Goal: Task Accomplishment & Management: Use online tool/utility

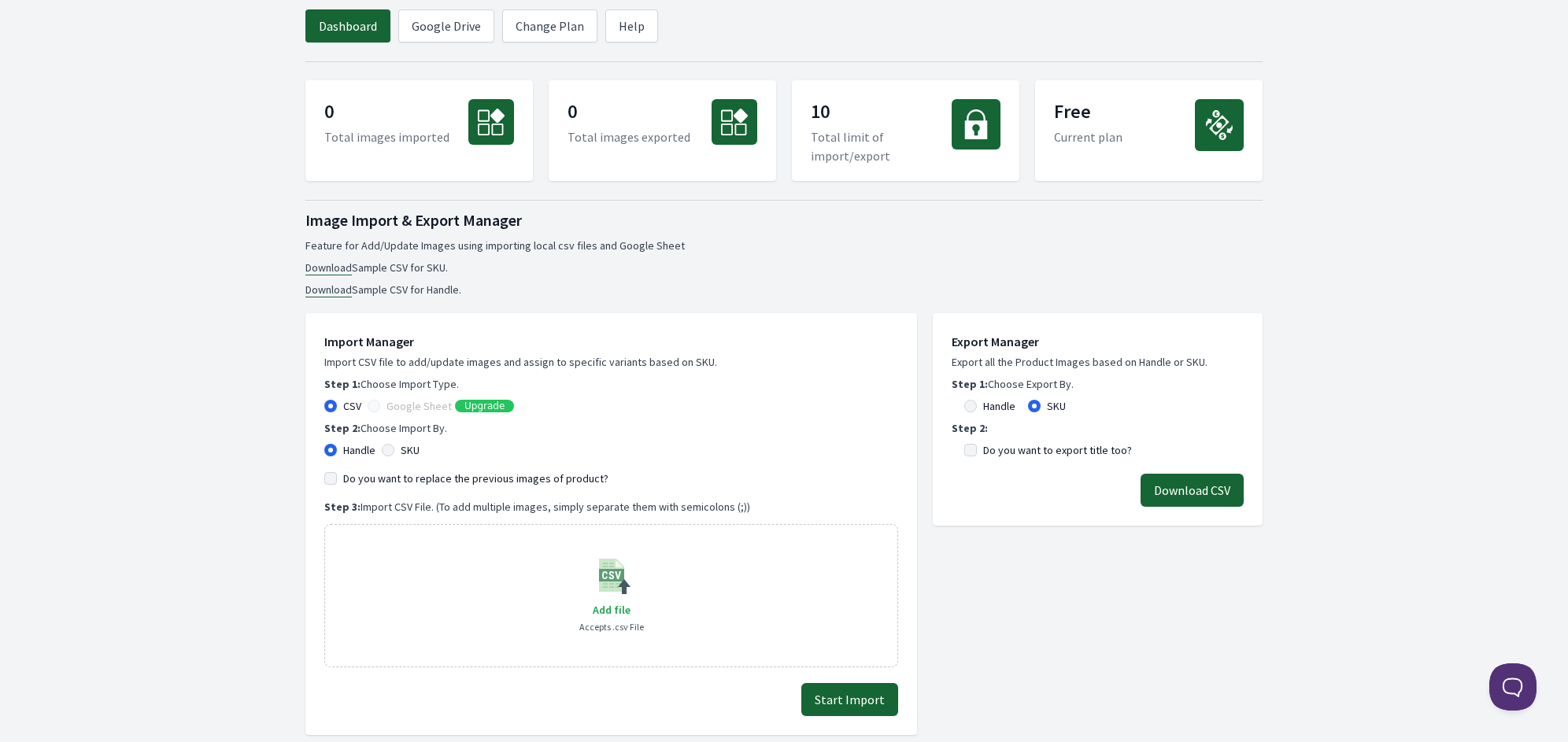
click at [1175, 487] on button "Download CSV" at bounding box center [1191, 490] width 103 height 33
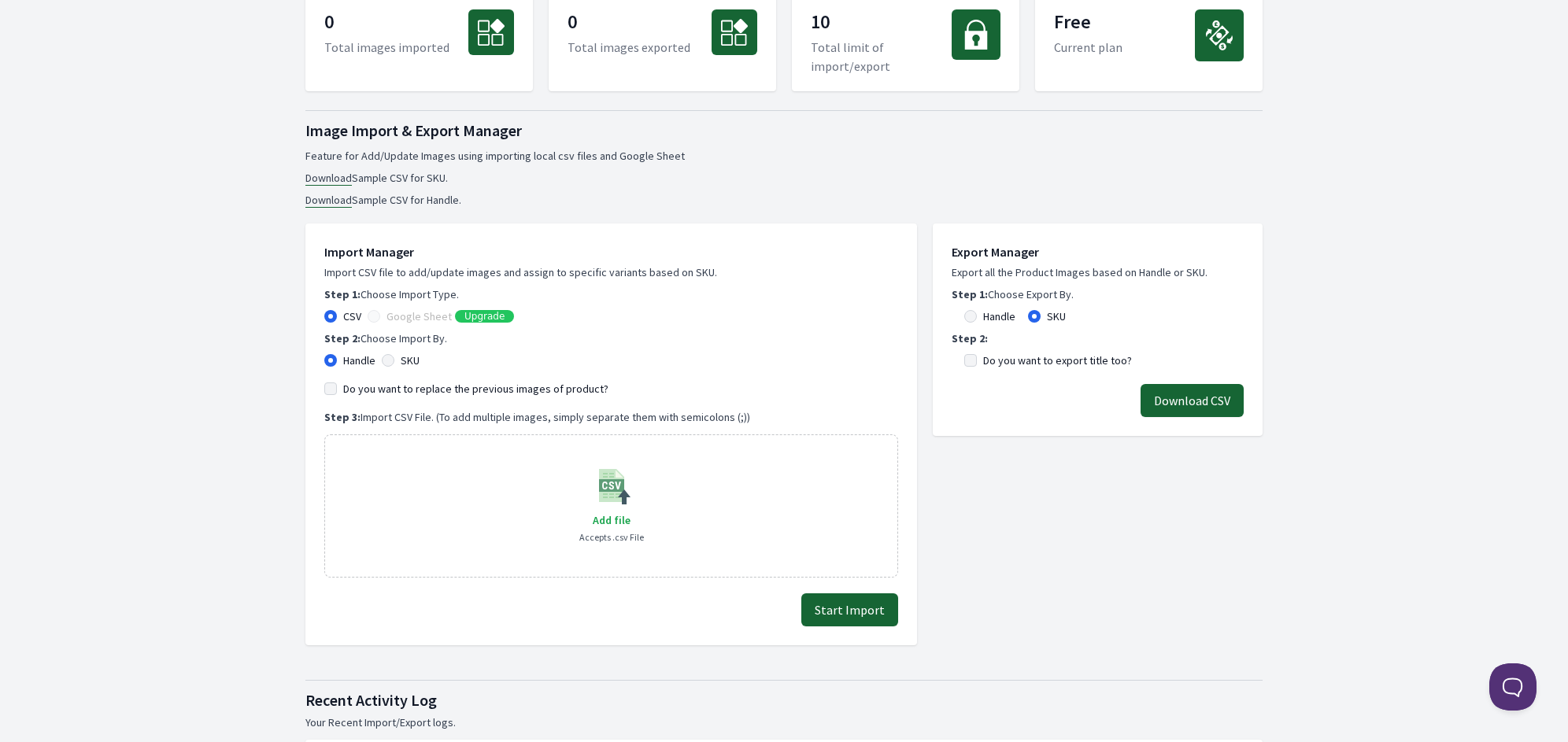
scroll to position [96, 0]
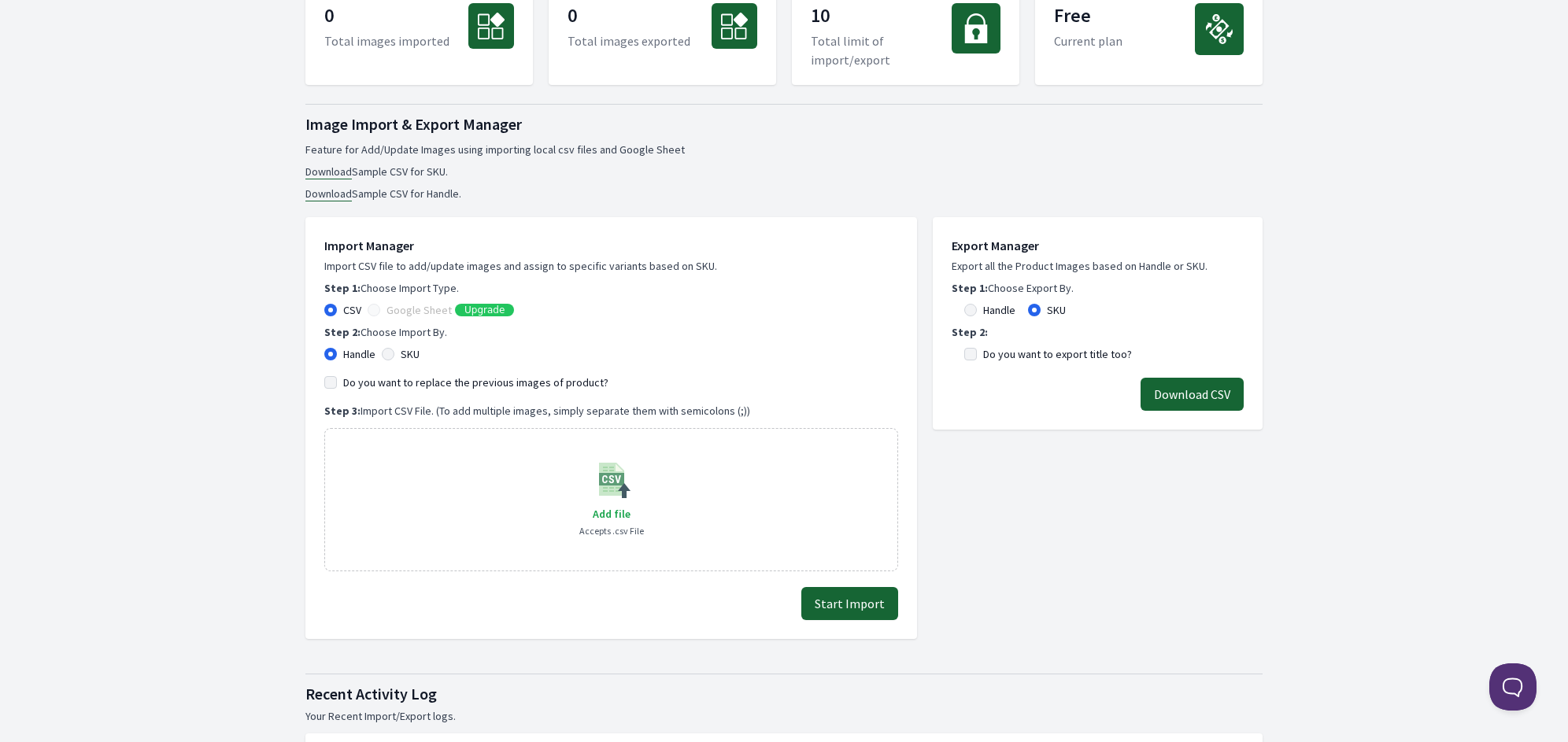
click at [1211, 391] on button "Download CSV" at bounding box center [1191, 394] width 103 height 33
drag, startPoint x: 1049, startPoint y: 183, endPoint x: 1004, endPoint y: 200, distance: 48.1
click at [1049, 183] on ul "Download Sample CSV for SKU. Download Sample CSV for Handle." at bounding box center [784, 183] width 957 height 38
click at [341, 175] on link "Download" at bounding box center [329, 172] width 47 height 15
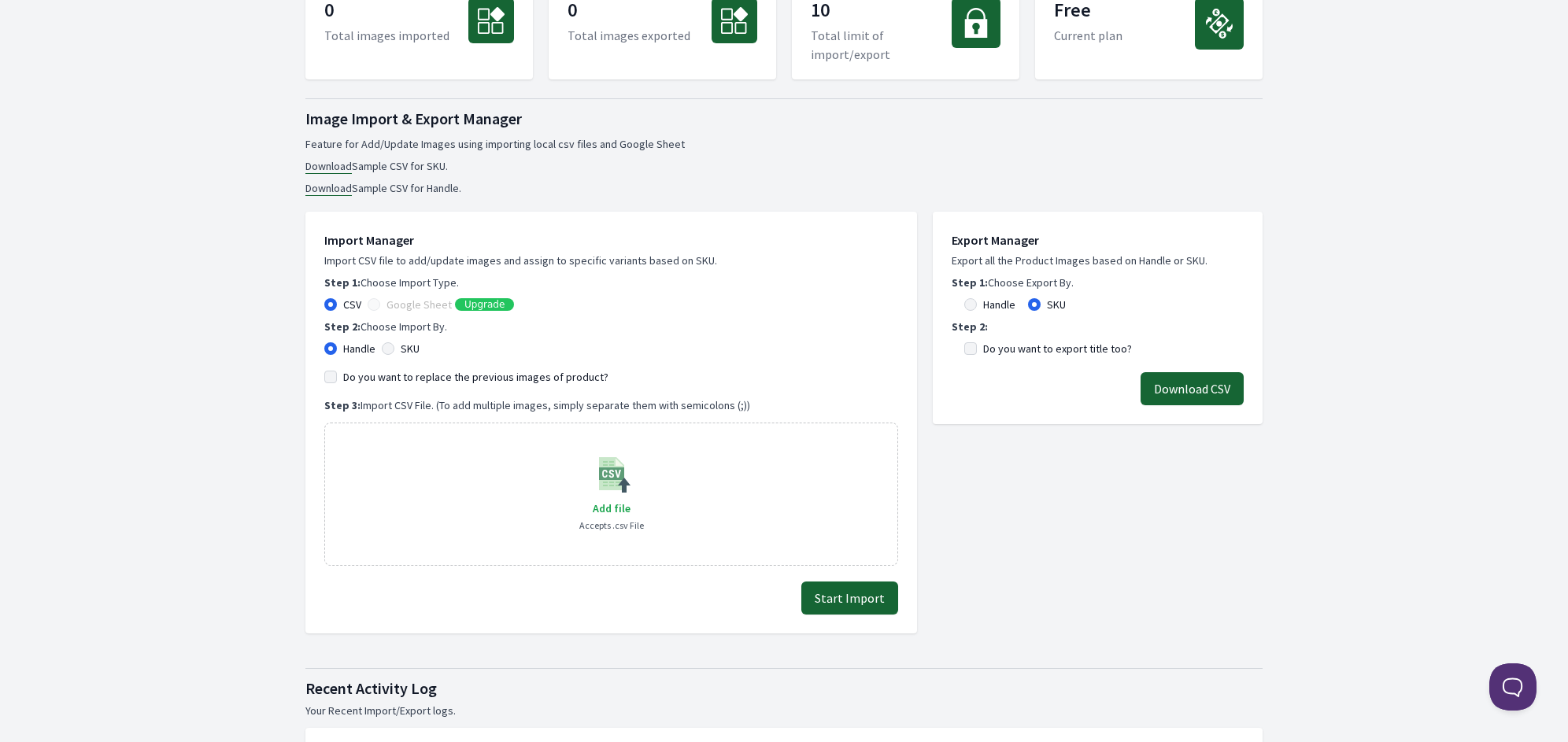
click at [1425, 75] on body "Dashboard Google Drive Change Plan Help 0 Total images imported 0 Total images …" at bounding box center [784, 739] width 1568 height 1681
click at [872, 594] on button "Start Import" at bounding box center [849, 598] width 97 height 33
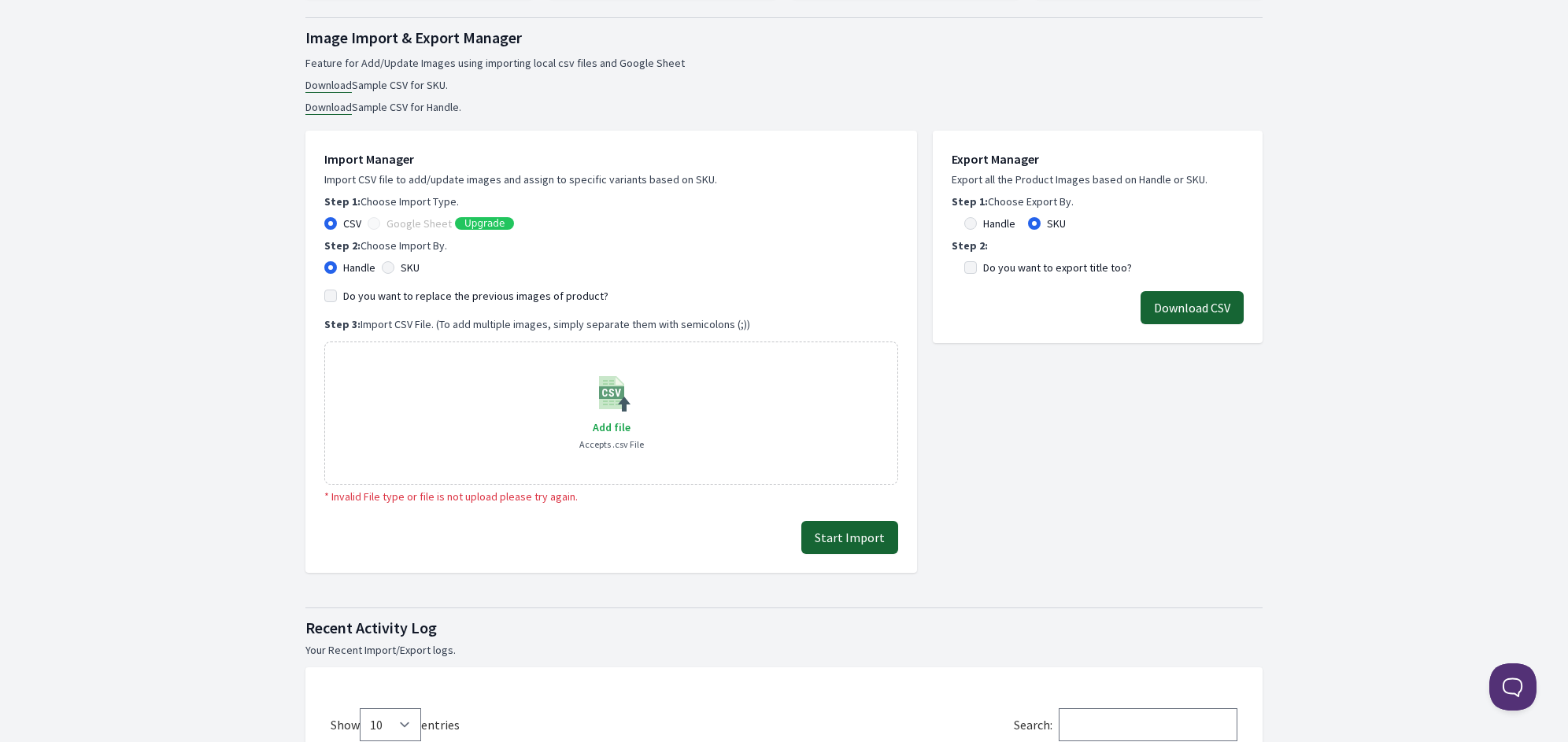
scroll to position [189, 0]
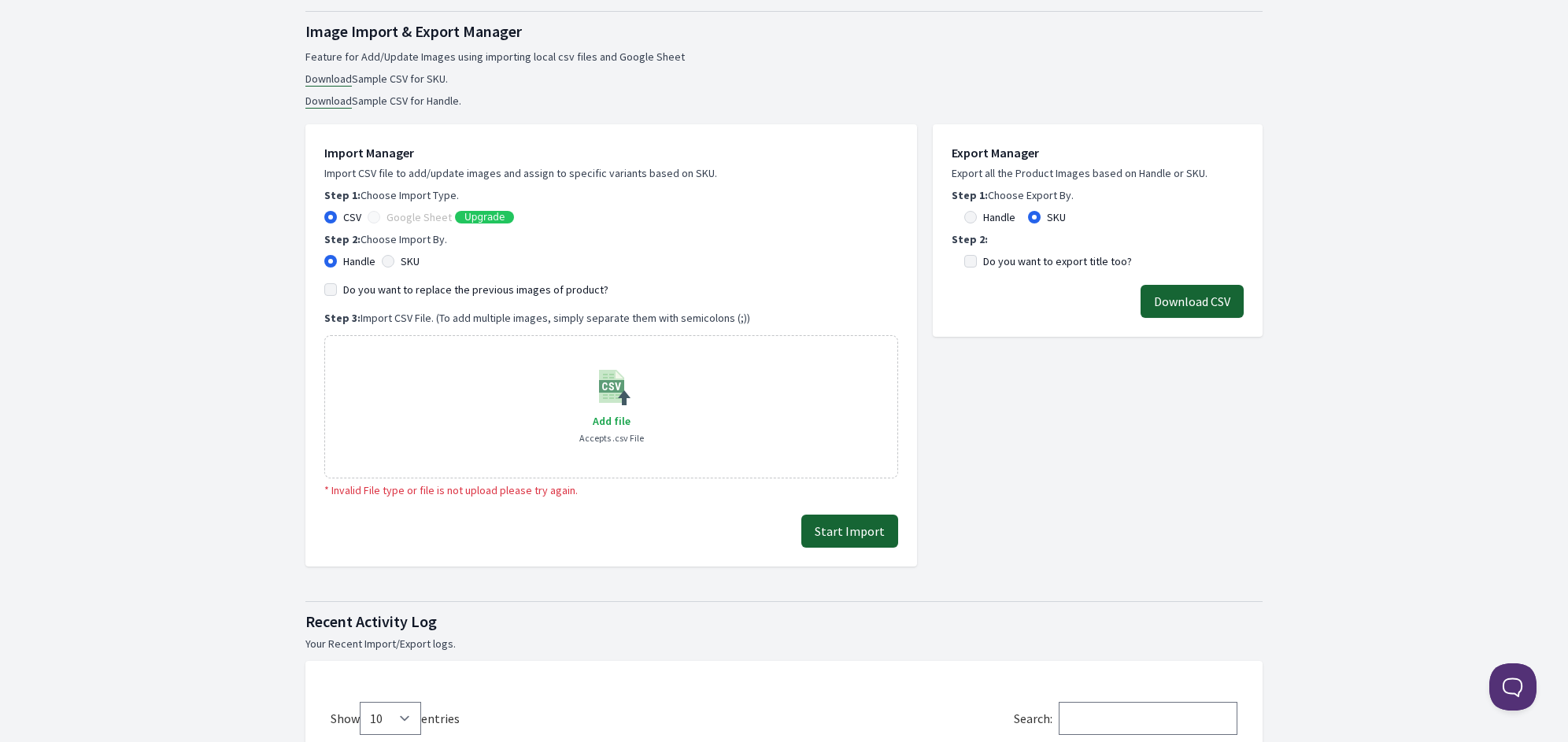
click at [605, 394] on image at bounding box center [612, 387] width 38 height 38
click at [393, 261] on input "SKU" at bounding box center [387, 261] width 13 height 13
radio input "true"
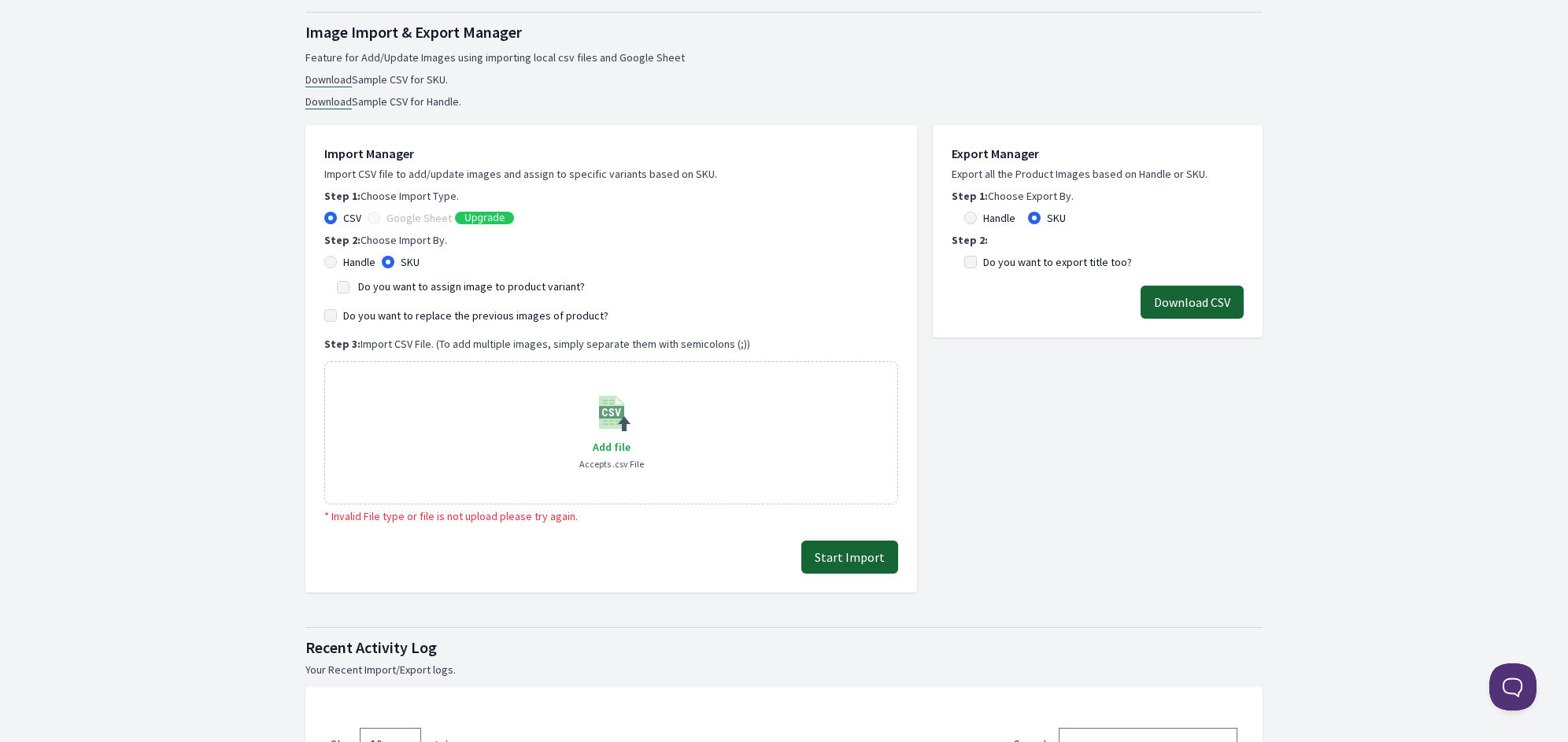
click at [406, 287] on label "Do you want to assign image to product variant?" at bounding box center [471, 286] width 227 height 14
click at [349, 287] on input "Do you want to assign image to product variant?" at bounding box center [343, 287] width 13 height 13
click at [403, 288] on label "Do you want to assign image to product variant?" at bounding box center [471, 286] width 227 height 14
click at [349, 288] on input "Do you want to assign image to product variant?" at bounding box center [343, 287] width 13 height 13
click at [403, 287] on label "Do you want to assign image to product variant?" at bounding box center [471, 286] width 227 height 14
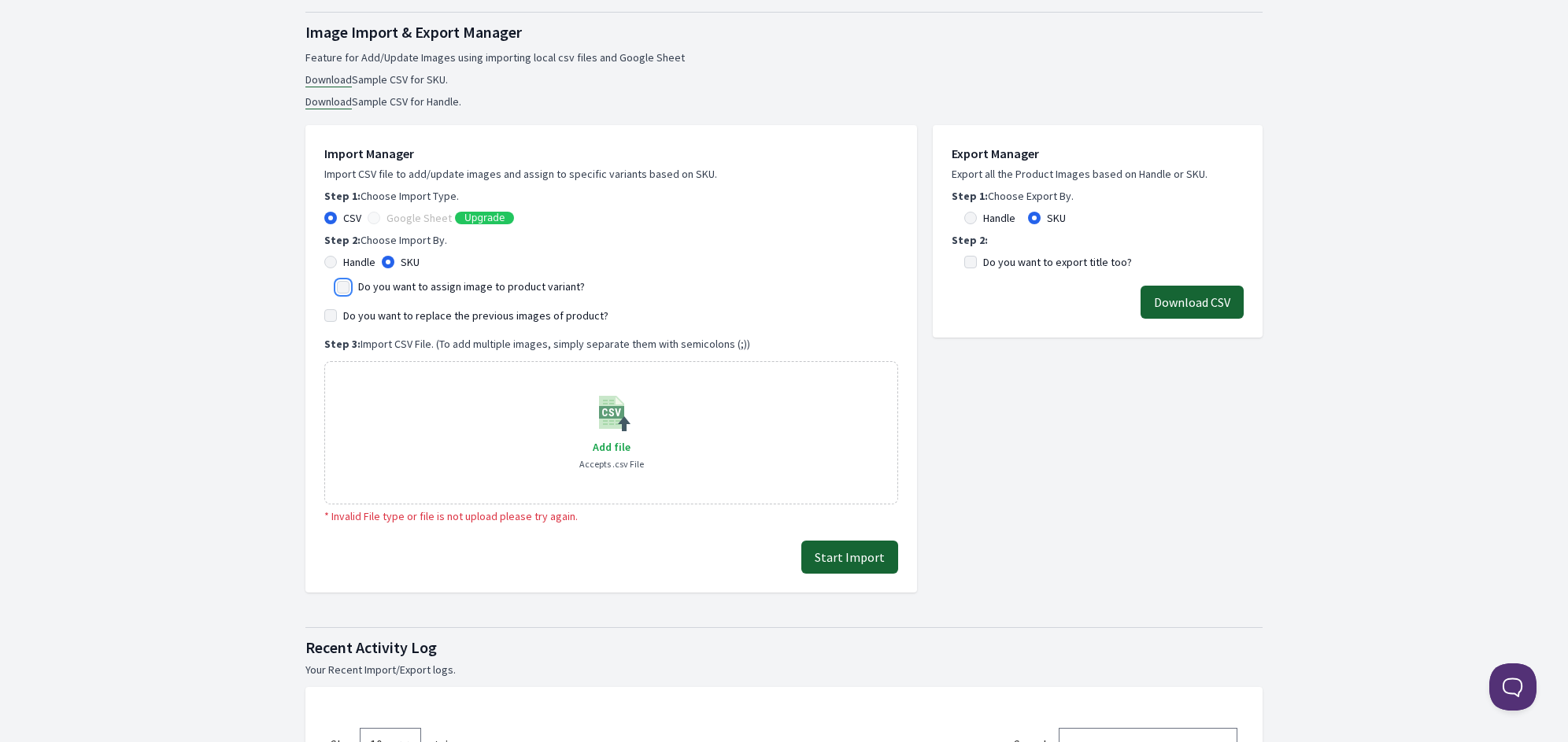
click at [349, 287] on input "Do you want to assign image to product variant?" at bounding box center [343, 287] width 13 height 13
click at [421, 286] on label "Do you want to assign image to product variant?" at bounding box center [471, 286] width 227 height 14
click at [349, 286] on input "Do you want to assign image to product variant?" at bounding box center [343, 287] width 13 height 13
checkbox input "false"
click at [965, 494] on div "Export Manager Export all the Product Images based on Handle or SKU. Step 1: Ch…" at bounding box center [1098, 351] width 330 height 483
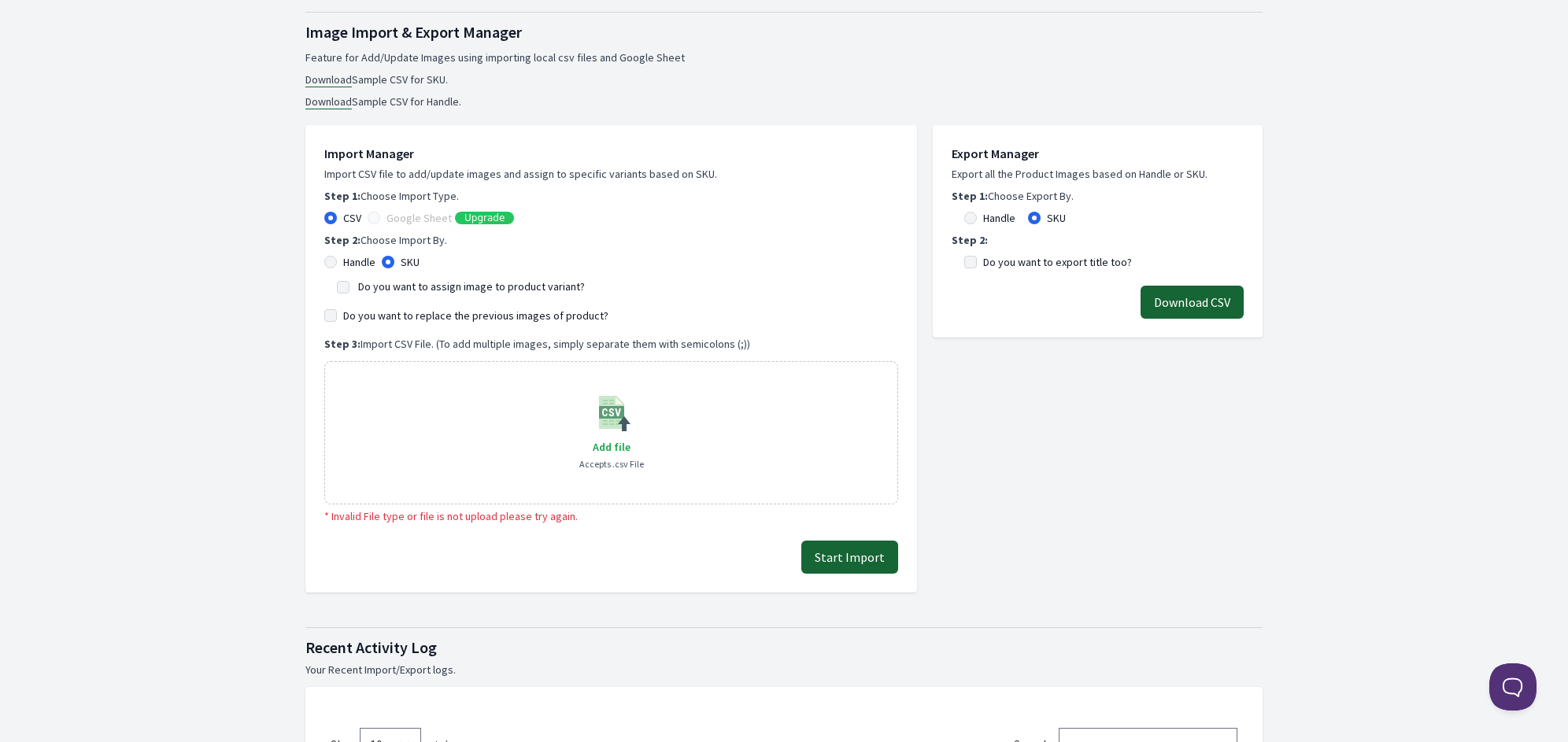
click at [885, 554] on button "Start Import" at bounding box center [849, 557] width 97 height 33
click at [612, 558] on div "Start Import" at bounding box center [611, 557] width 574 height 33
click at [1043, 261] on label "Do you want to export title too?" at bounding box center [1057, 262] width 148 height 16
click at [977, 261] on input "Do you want to export title too?" at bounding box center [970, 261] width 13 height 13
click at [1043, 261] on label "Do you want to export title too?" at bounding box center [1057, 262] width 148 height 16
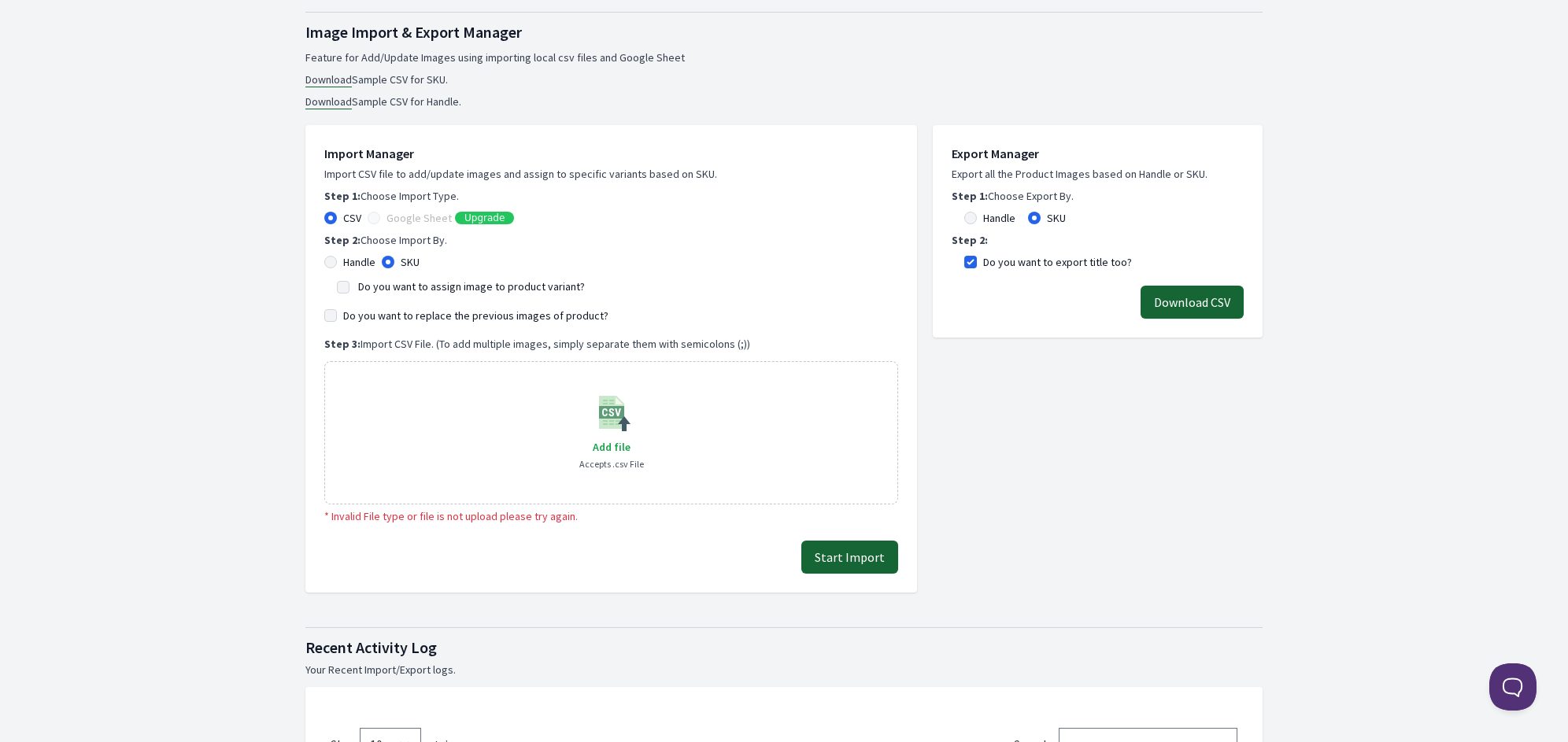
click at [977, 261] on input "Do you want to export title too?" at bounding box center [970, 261] width 13 height 13
checkbox input "false"
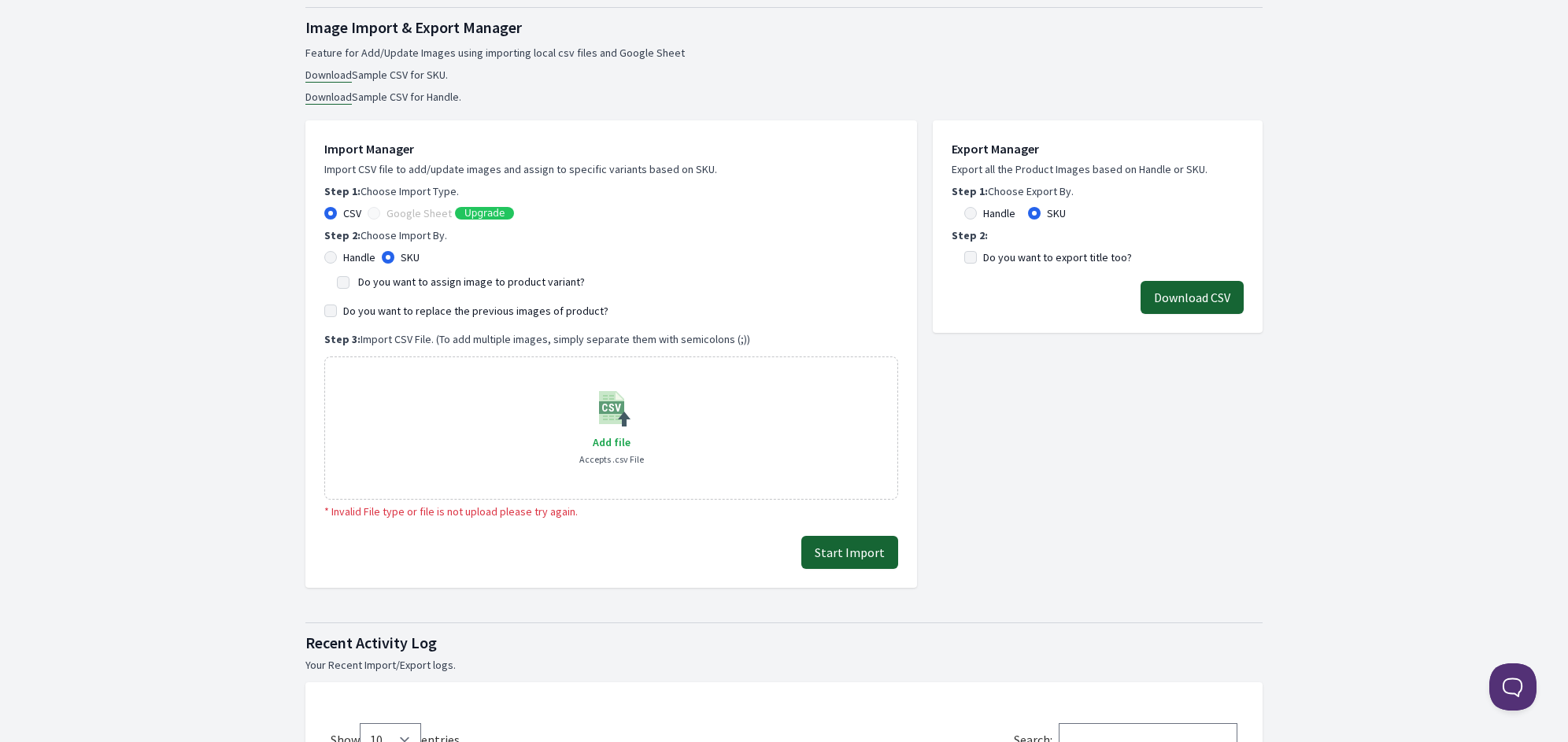
click at [1055, 89] on li "Download Sample CSV for Handle." at bounding box center [784, 97] width 957 height 16
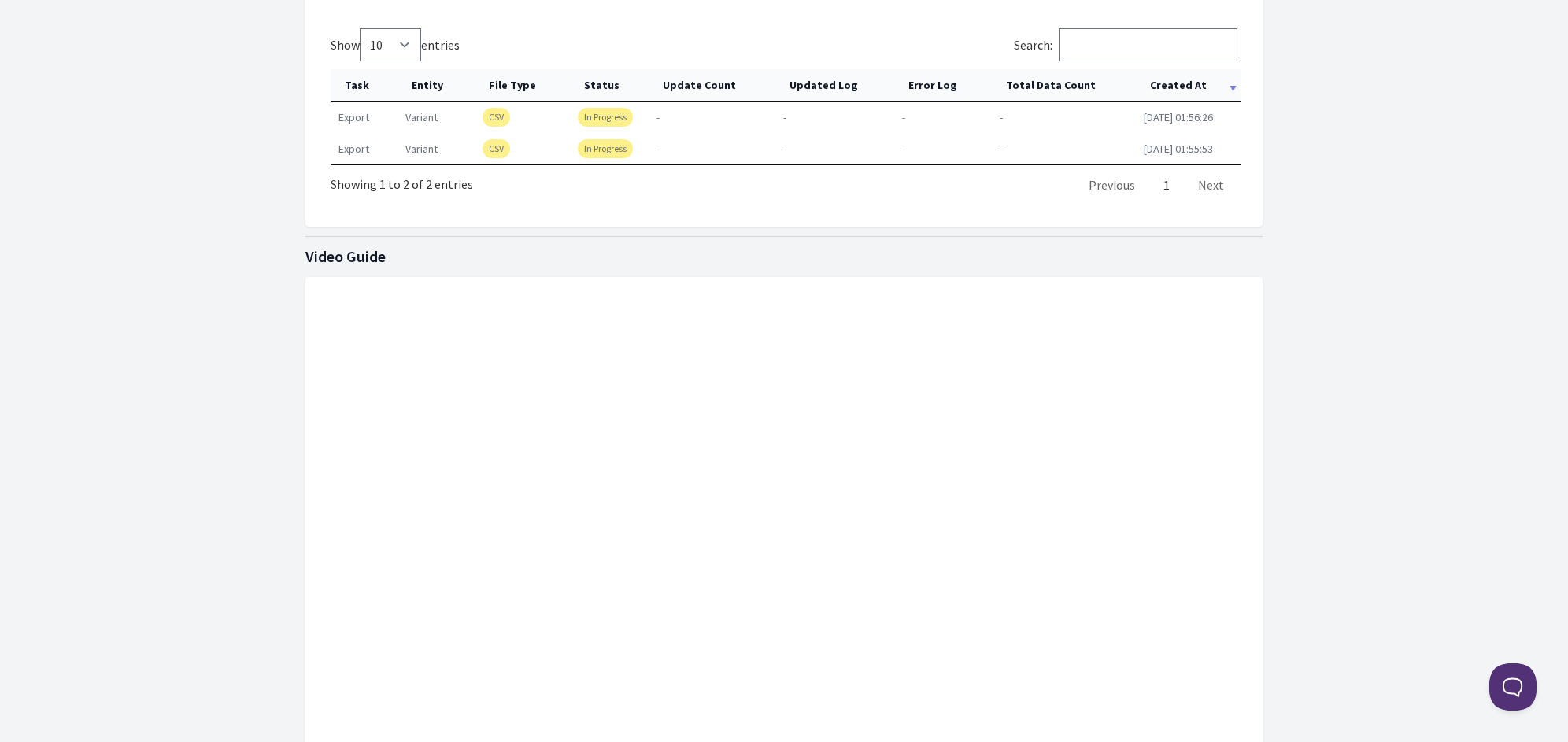
scroll to position [984, 0]
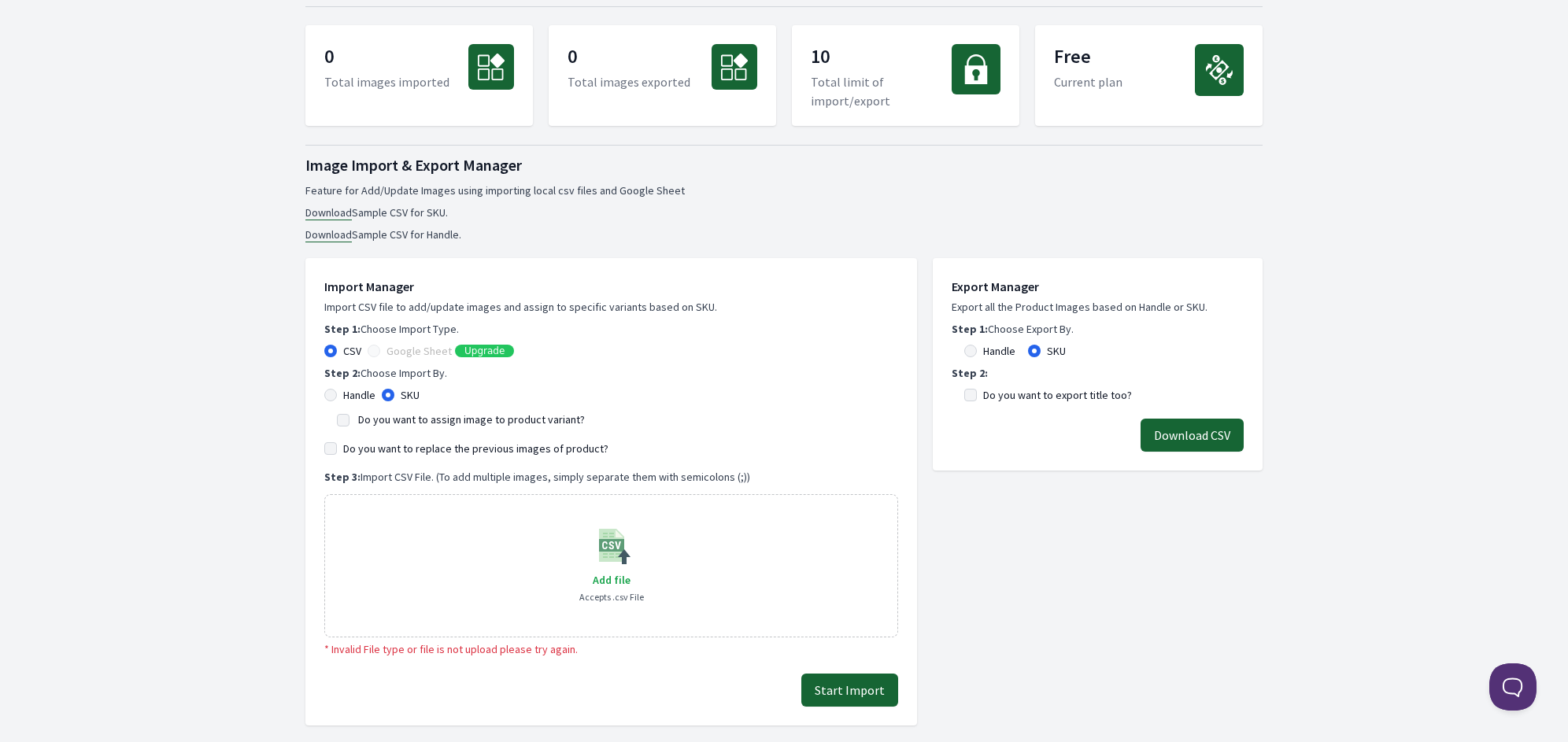
scroll to position [79, 0]
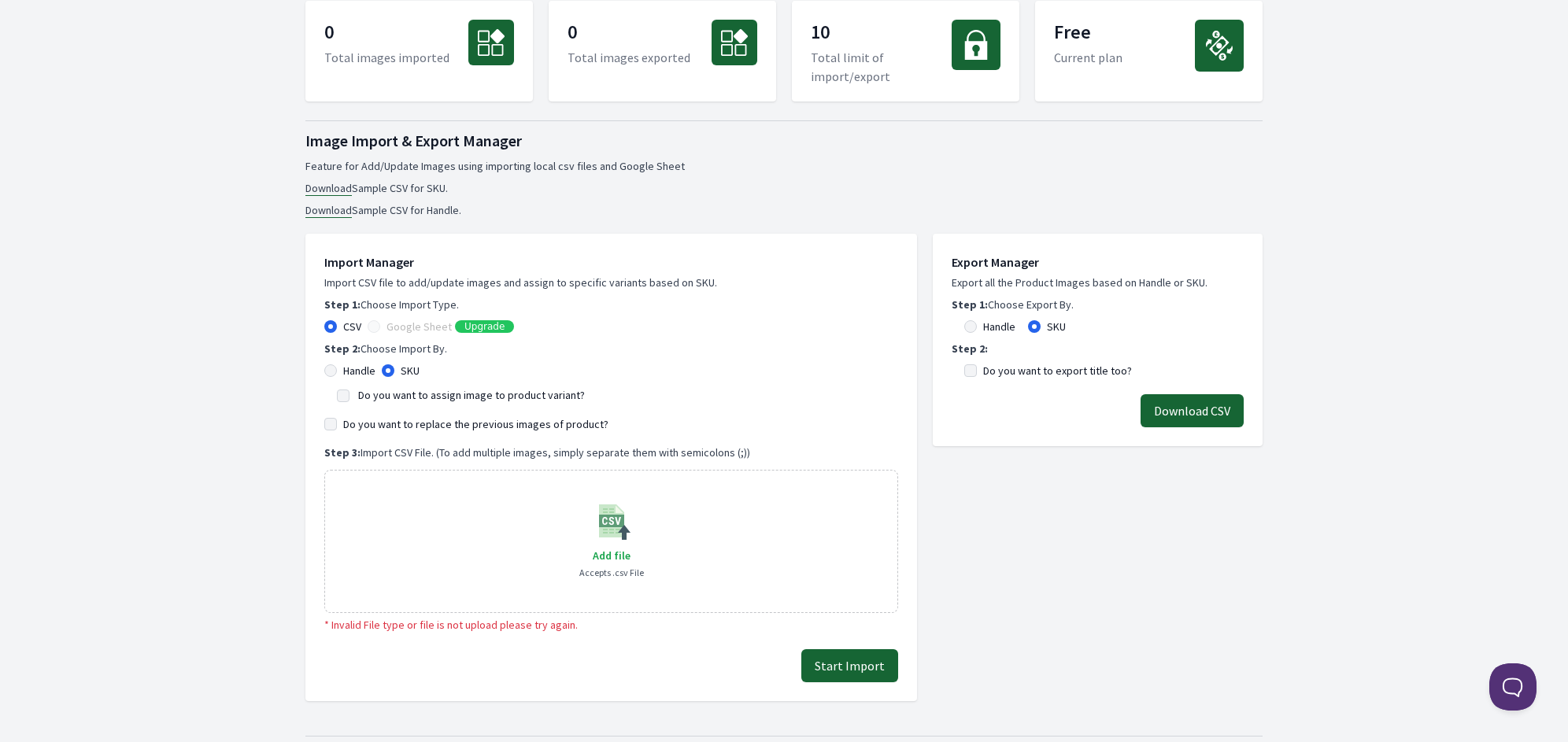
click at [834, 394] on div "Do you want to assign image to product variant?" at bounding box center [611, 394] width 549 height 19
click at [1207, 49] on icon at bounding box center [1219, 46] width 30 height 33
click at [1102, 47] on p "Free" at bounding box center [1087, 34] width 68 height 28
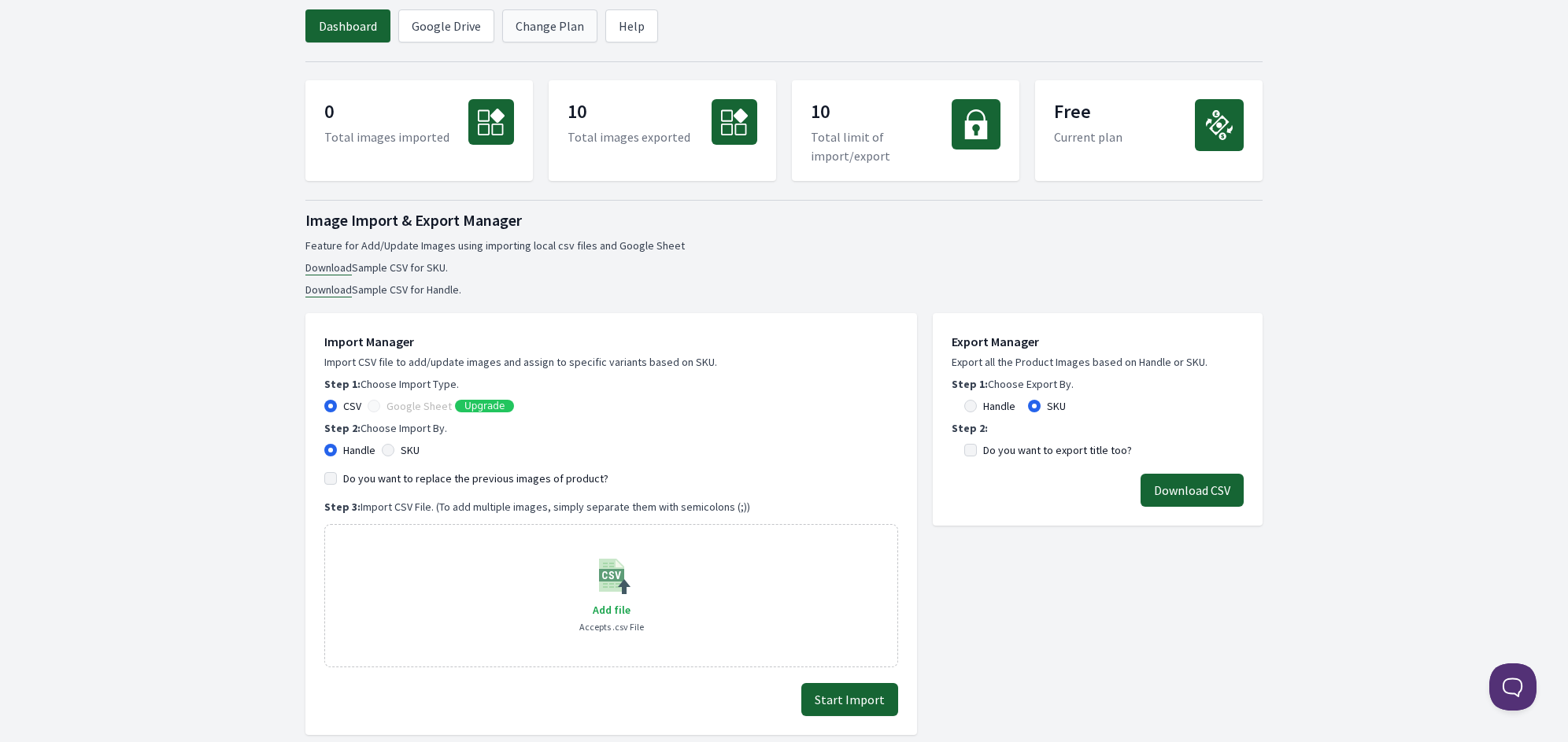
click at [564, 17] on link "Change Plan" at bounding box center [550, 26] width 95 height 33
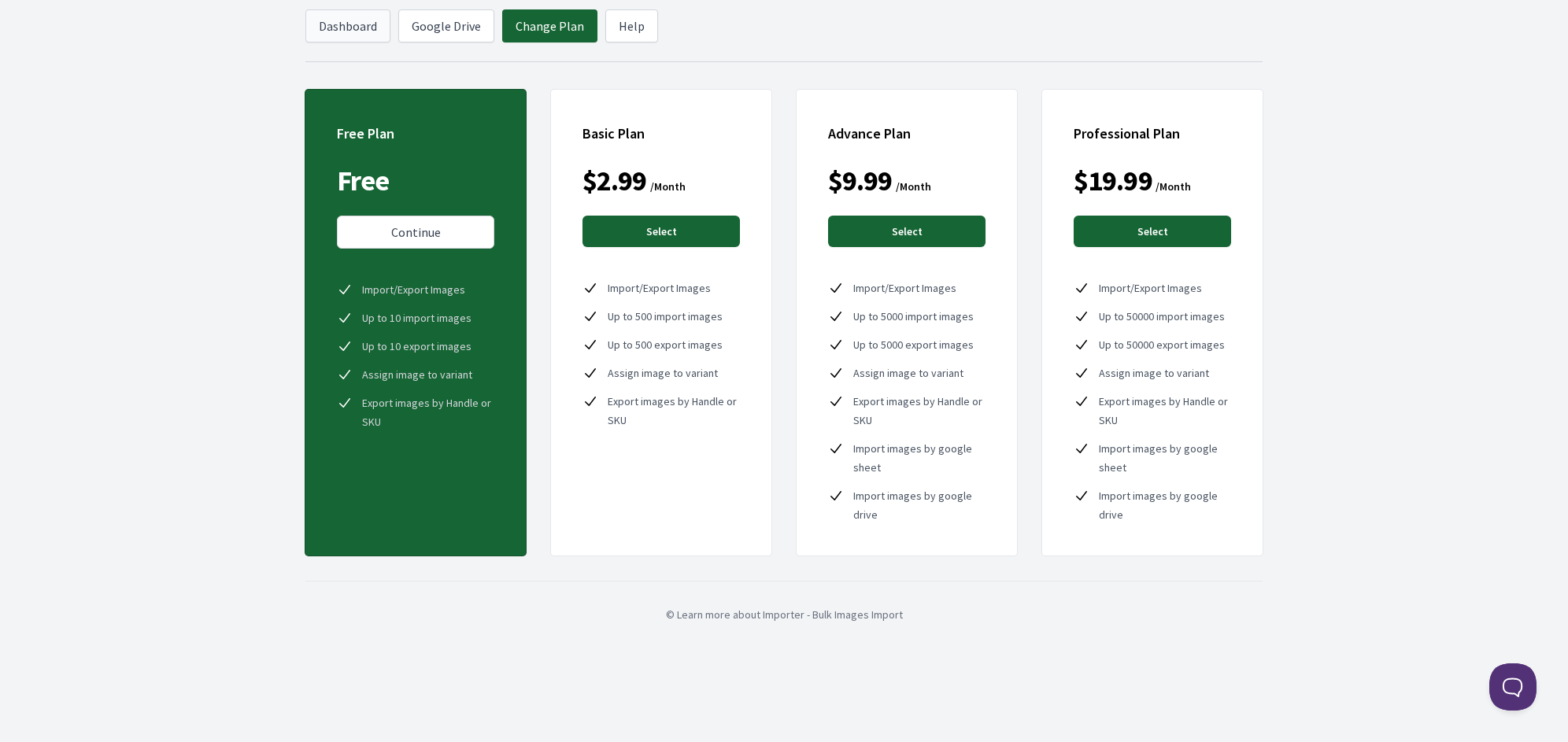
click at [344, 15] on link "Dashboard" at bounding box center [348, 26] width 85 height 33
